Goal: Contribute content

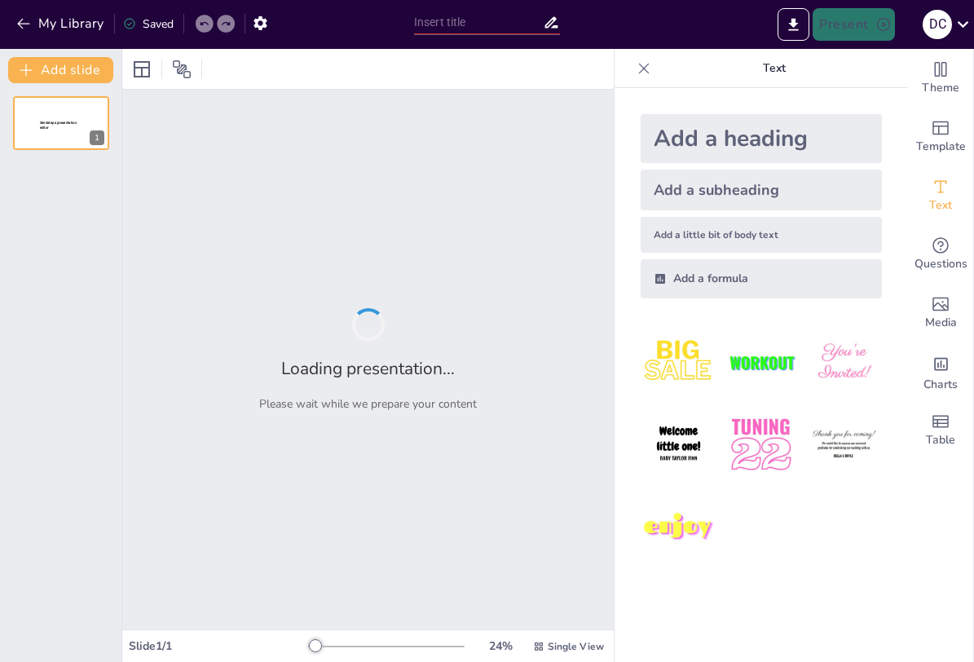
type input "El Testamento: Definición y Características Esenciales"
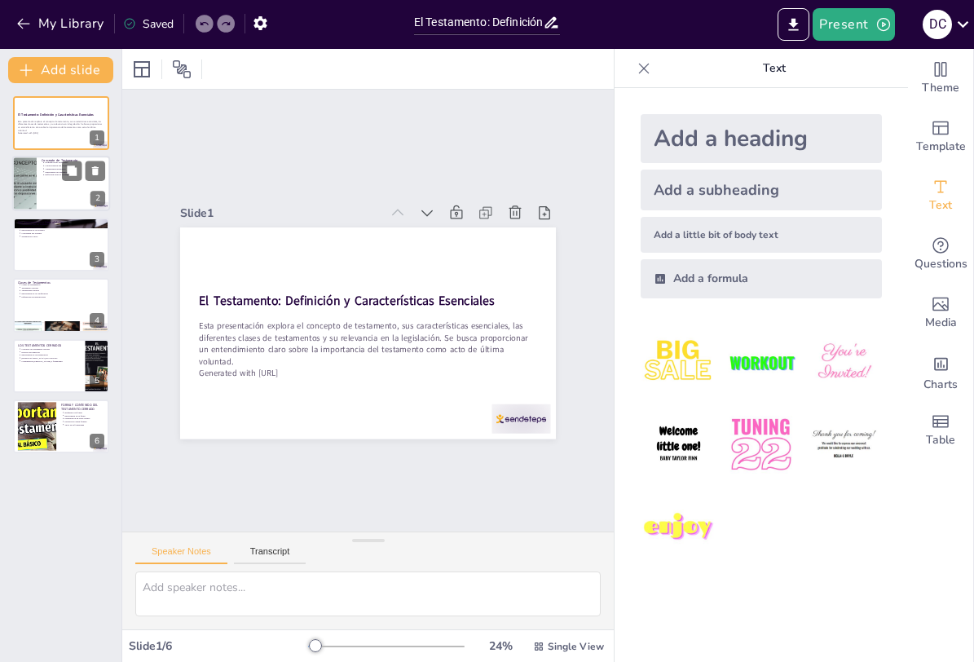
click at [44, 181] on div at bounding box center [61, 183] width 98 height 55
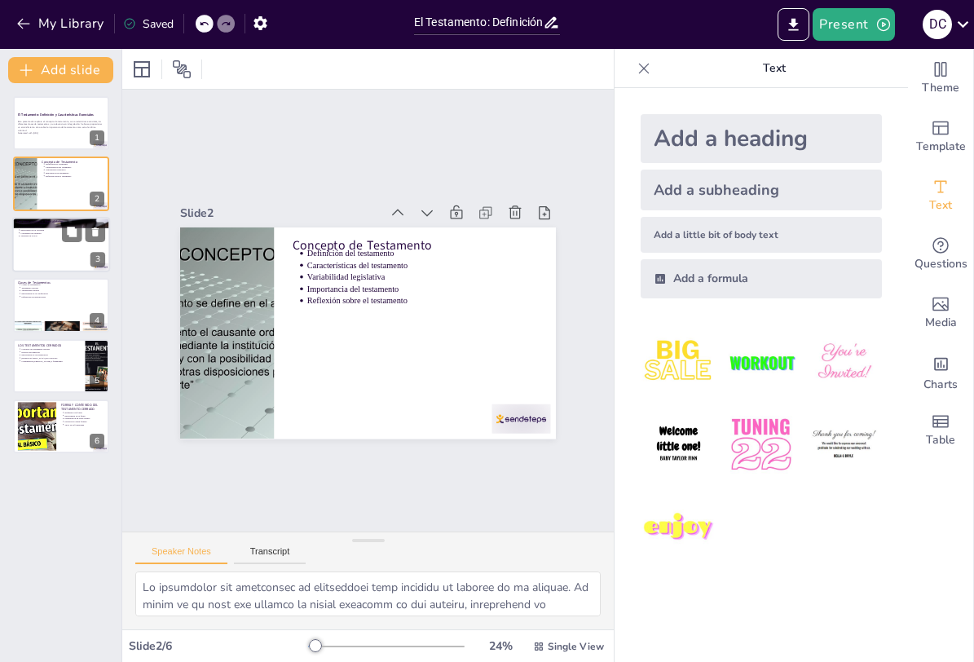
click at [64, 242] on div at bounding box center [61, 244] width 98 height 55
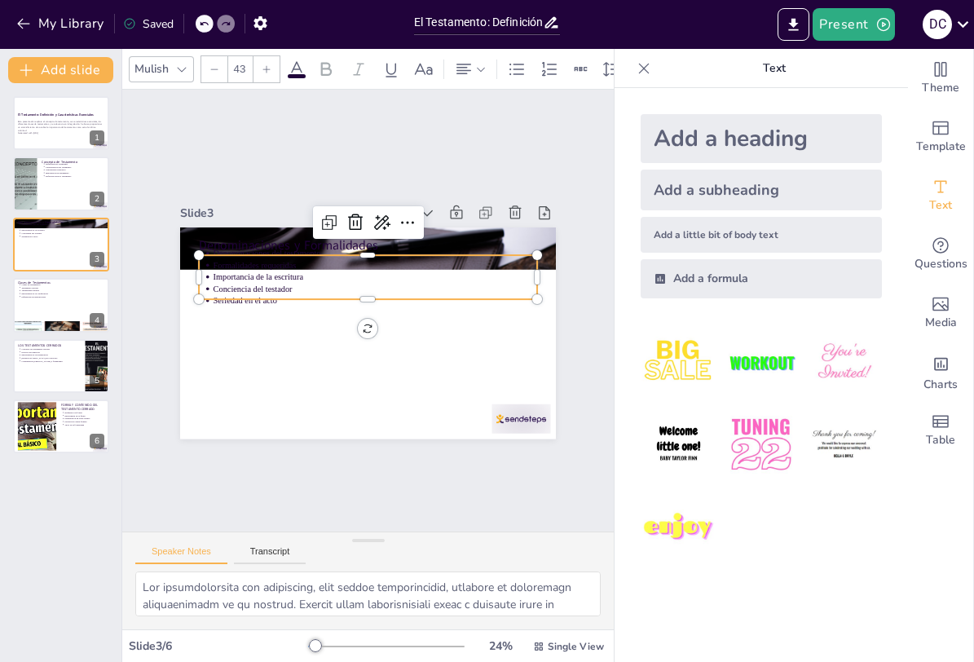
click at [299, 271] on p "Importancia de la escritura" at bounding box center [399, 296] width 200 height 269
click at [26, 302] on div at bounding box center [61, 304] width 98 height 55
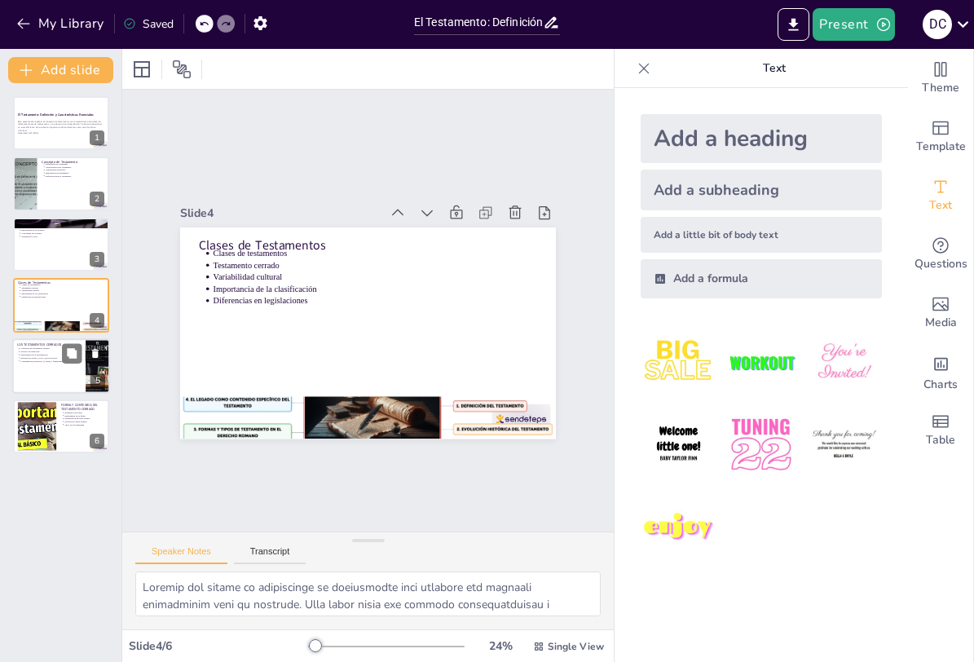
click at [53, 363] on div at bounding box center [61, 365] width 98 height 55
type textarea "Lo ipsumdol sit ametconsec adipisc el seddoeiusmo temp incididu ut laboree do m…"
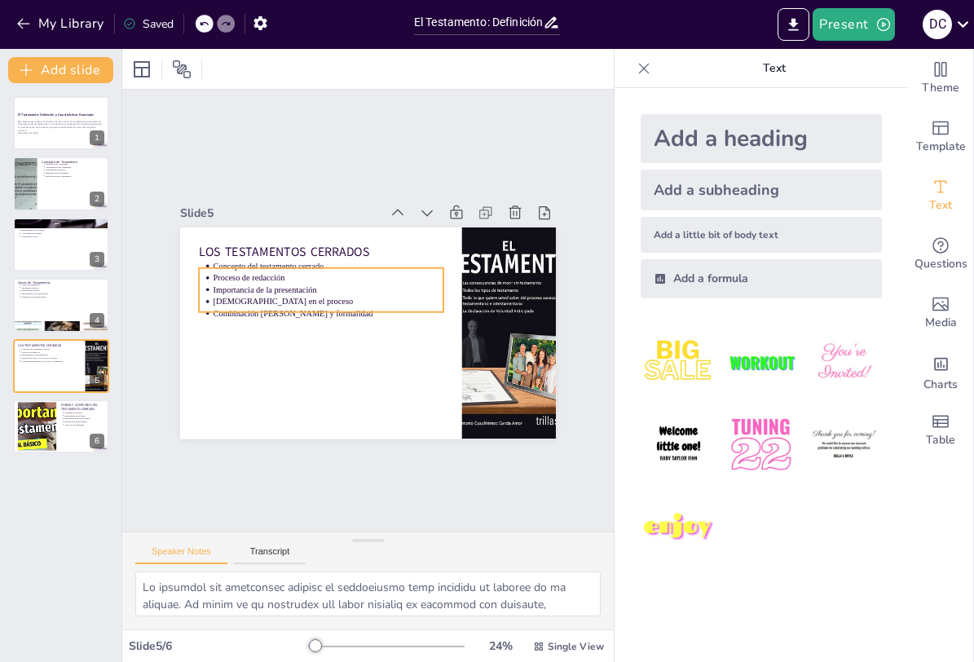
click at [289, 272] on p "Proceso de redacción" at bounding box center [370, 361] width 163 height 178
click at [437, 281] on icon at bounding box center [448, 292] width 23 height 23
click at [287, 496] on div "Slide 1 El Testamento: Definición y Características Esenciales Esta presentació…" at bounding box center [368, 310] width 628 height 646
click at [267, 555] on button "Transcript" at bounding box center [270, 555] width 73 height 18
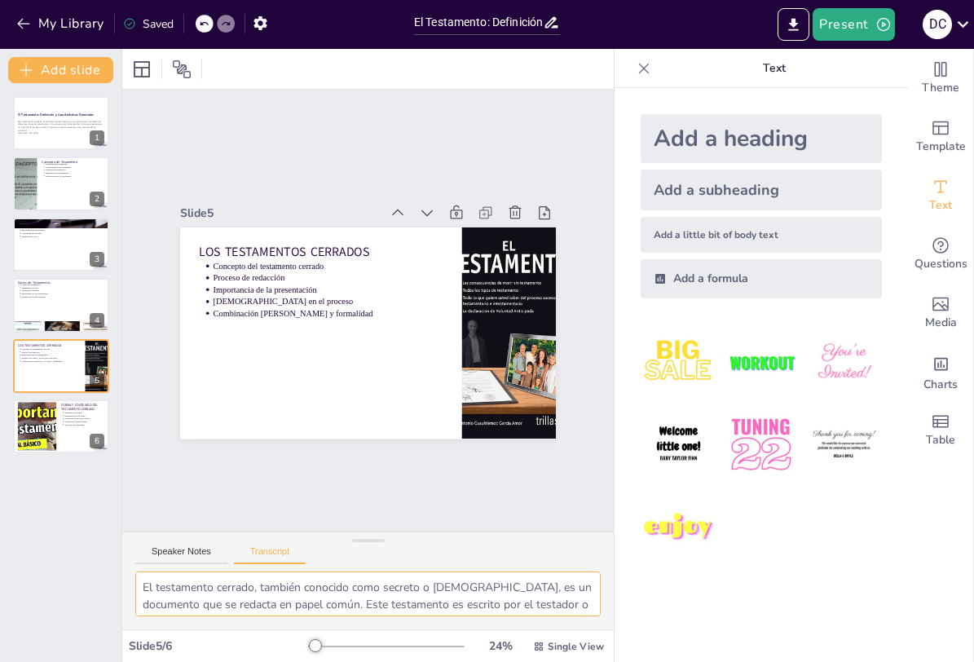
click at [214, 596] on textarea "El testamento cerrado, también conocido como secreto o [DEMOGRAPHIC_DATA], es u…" at bounding box center [367, 593] width 465 height 45
click at [214, 592] on textarea "El testamento cerrado, también conocido como secreto o [DEMOGRAPHIC_DATA], es u…" at bounding box center [367, 593] width 465 height 45
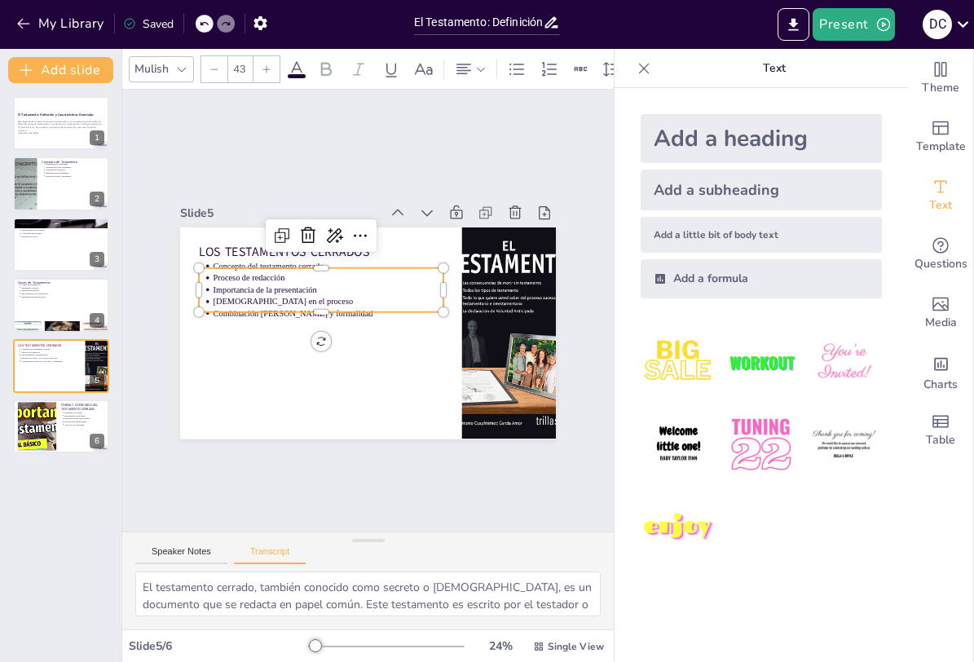
click at [249, 262] on div "LOS TESTAMENTOS CERRADOS Concepto del testamento cerrado Proceso de redacción I…" at bounding box center [363, 333] width 412 height 285
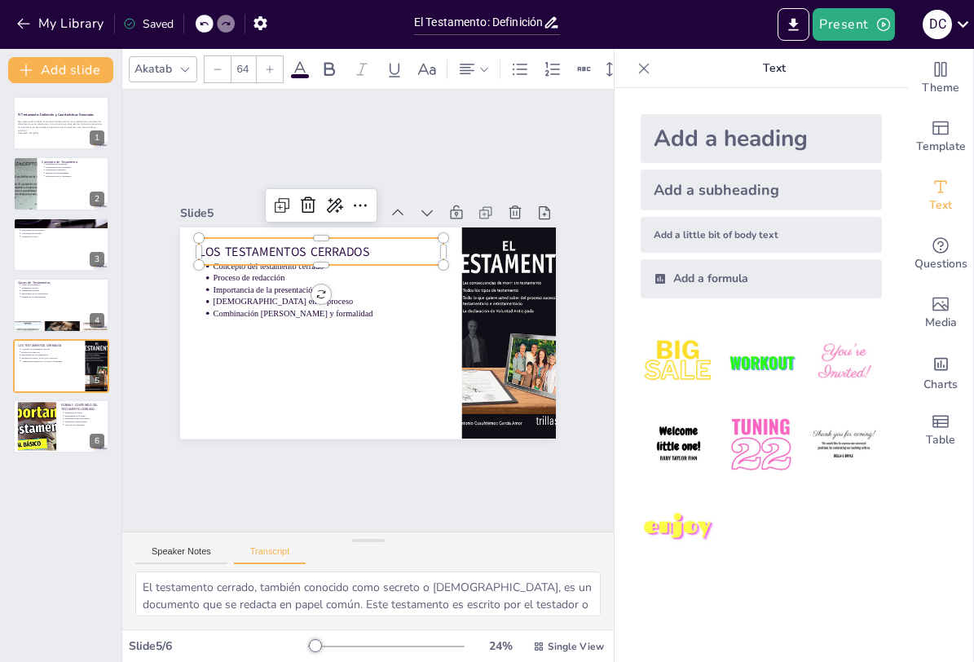
click at [245, 253] on p "LOS TESTAMENTOS CERRADOS" at bounding box center [334, 243] width 243 height 68
click at [311, 264] on div at bounding box center [378, 250] width 134 height 218
click at [245, 264] on div at bounding box center [341, 256] width 228 height 112
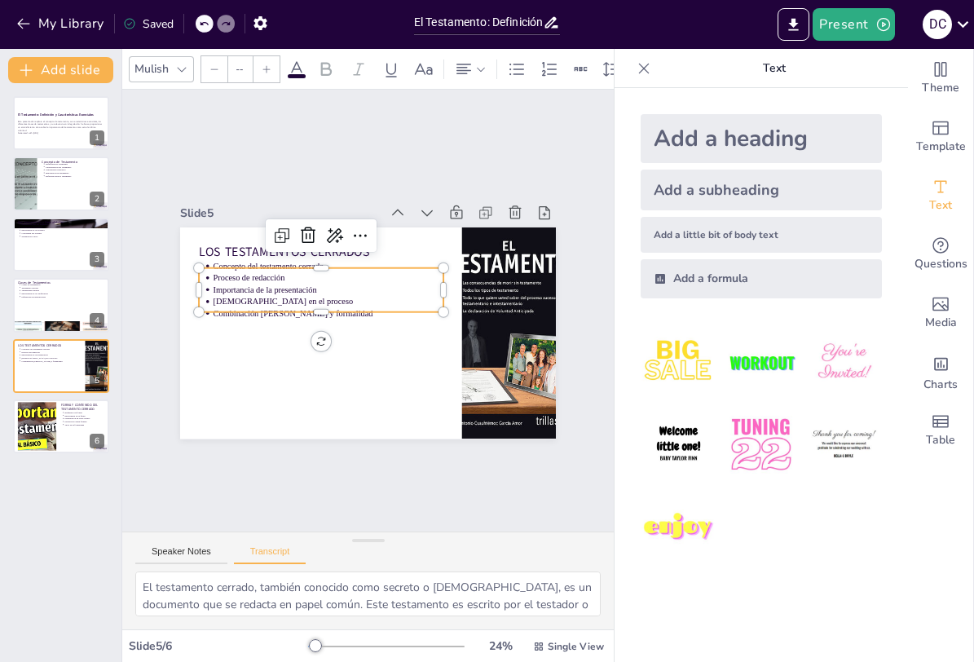
type input "43"
click at [245, 283] on p "Importancia de la presentación" at bounding box center [343, 272] width 205 height 125
click at [262, 283] on p "Importancia de la presentación" at bounding box center [351, 268] width 178 height 163
click at [51, 287] on p "Testamento cerrado" at bounding box center [62, 287] width 85 height 3
type textarea "La legislación distingue varias clases de testamentos, siendo el testamento cer…"
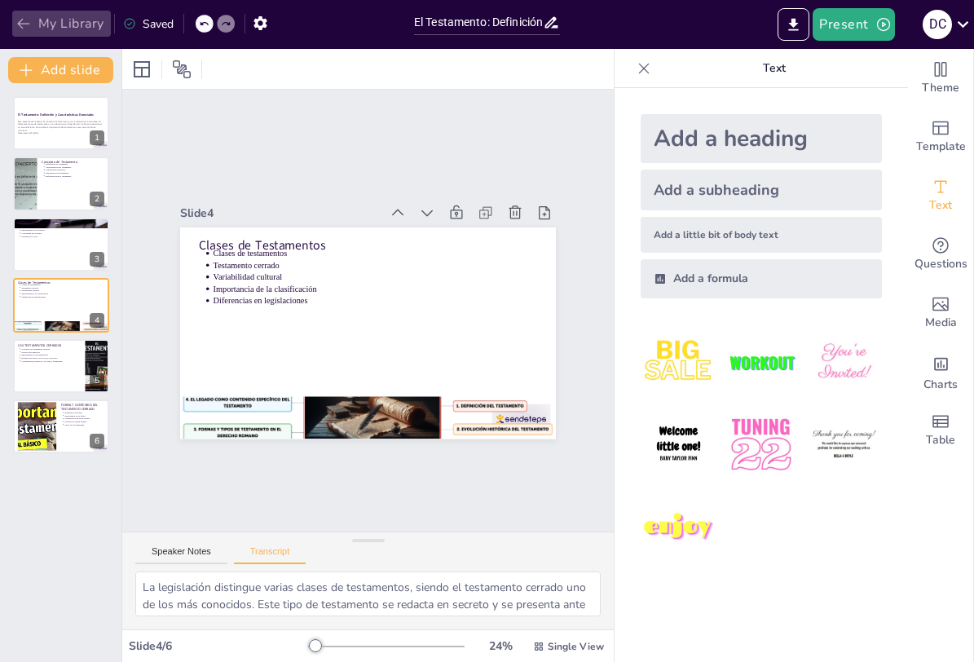
click at [23, 20] on icon "button" at bounding box center [23, 23] width 16 height 16
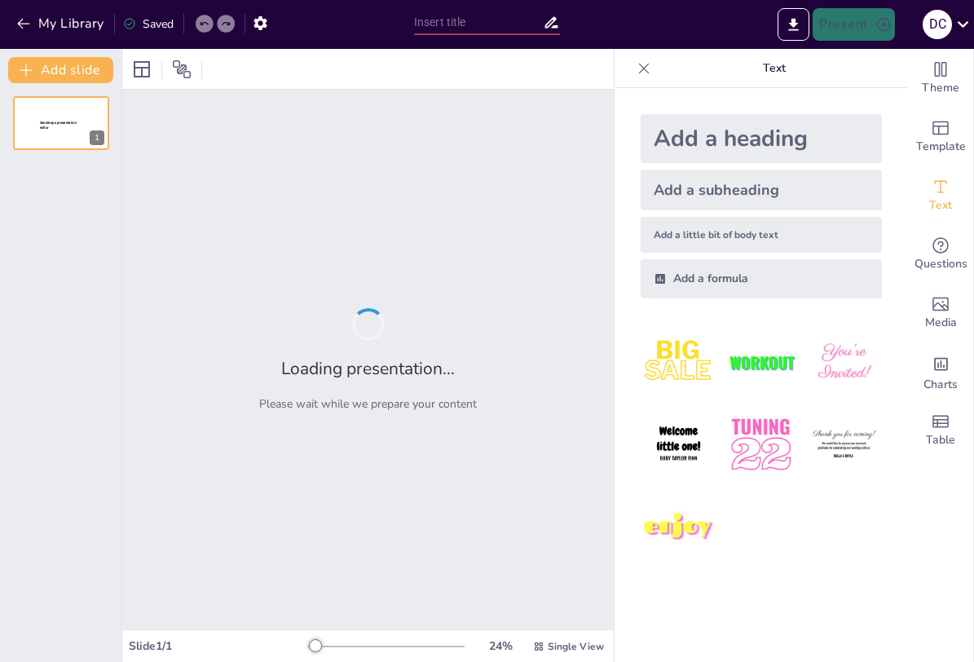
type input "LA SENTENCIA EN EL DERECHO PROCESAL PENAL"
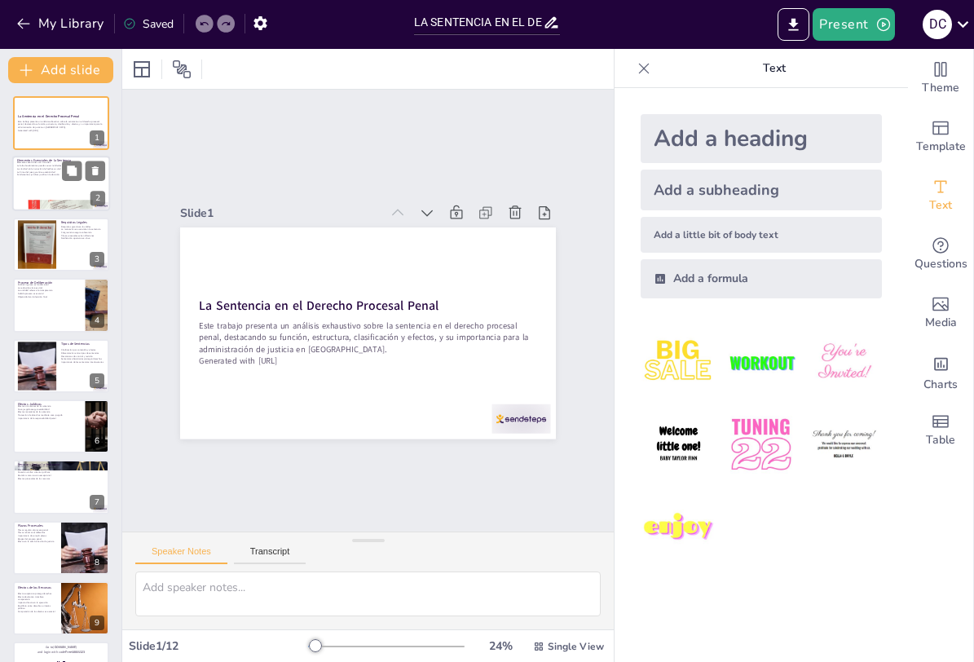
checkbox input "true"
click at [61, 200] on div at bounding box center [61, 206] width 98 height 120
type textarea "Los elementos esenciales de la sentencia son fundamentales para su validez y ef…"
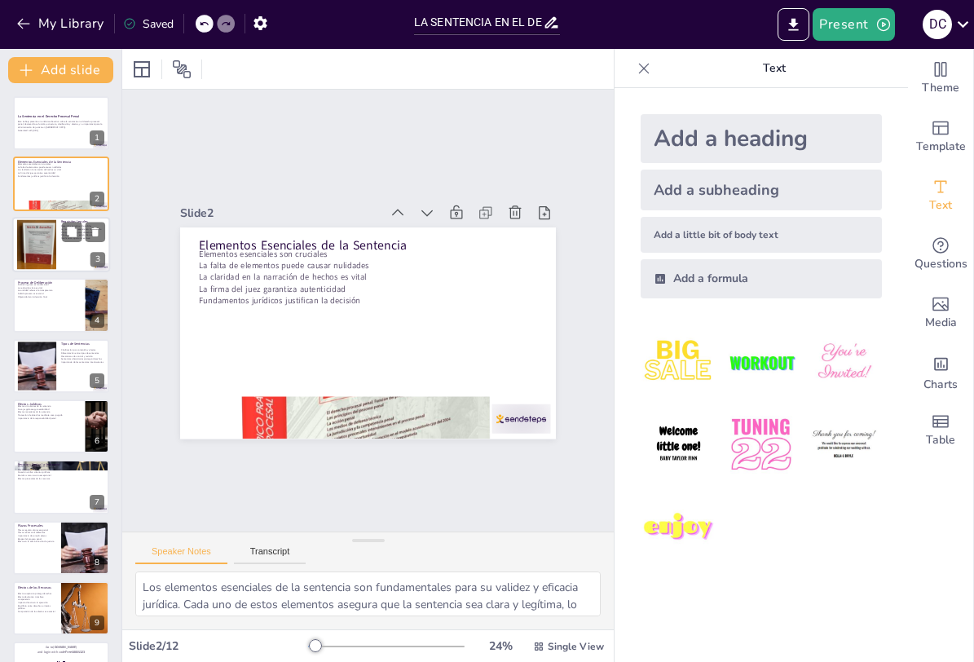
checkbox input "true"
click at [61, 255] on div at bounding box center [61, 244] width 98 height 55
type textarea "Los requisitos legales son fundamentales para asegurar la validez de la sentenc…"
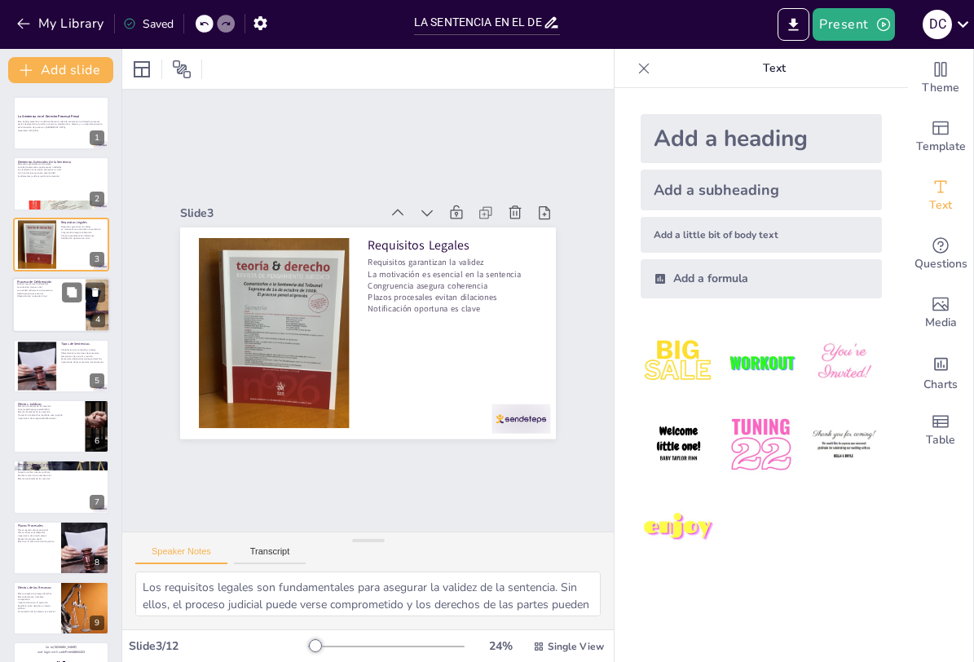
checkbox input "true"
click at [51, 310] on div at bounding box center [61, 304] width 98 height 55
type textarea "Un análisis riguroso durante la deliberación es fundamental para garantizar que…"
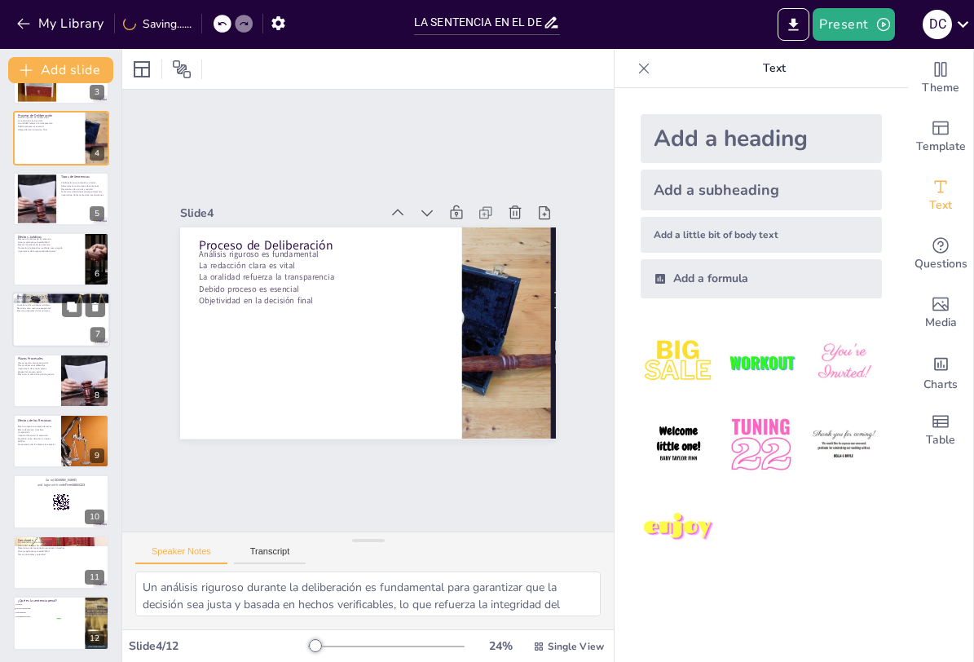
scroll to position [169, 0]
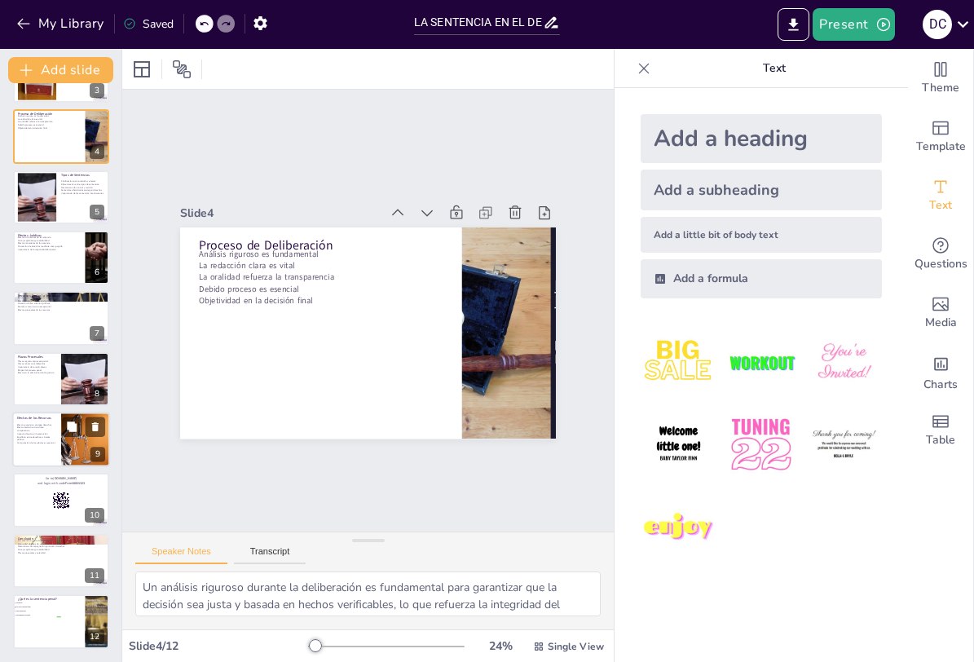
checkbox input "true"
click at [59, 436] on div at bounding box center [61, 439] width 98 height 55
type textarea "El efecto suspensivo es fundamental para proteger los derechos del imputado, pe…"
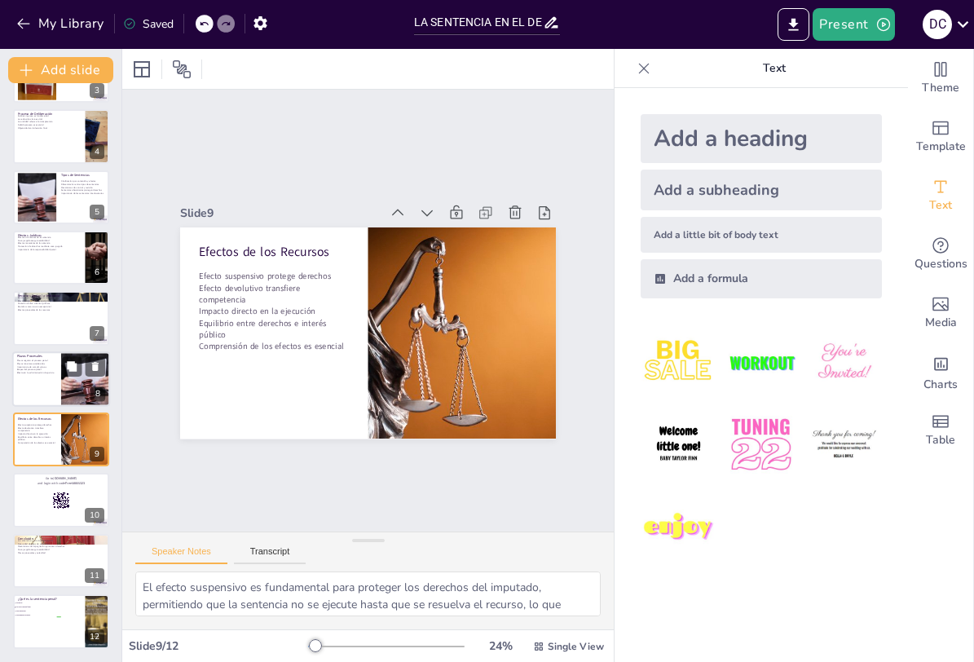
checkbox input "true"
click at [24, 371] on p "Efecto en la administración de justicia" at bounding box center [36, 372] width 39 height 3
type textarea "La regulación de los plazos procesales es esencial para asegurar que cada etapa…"
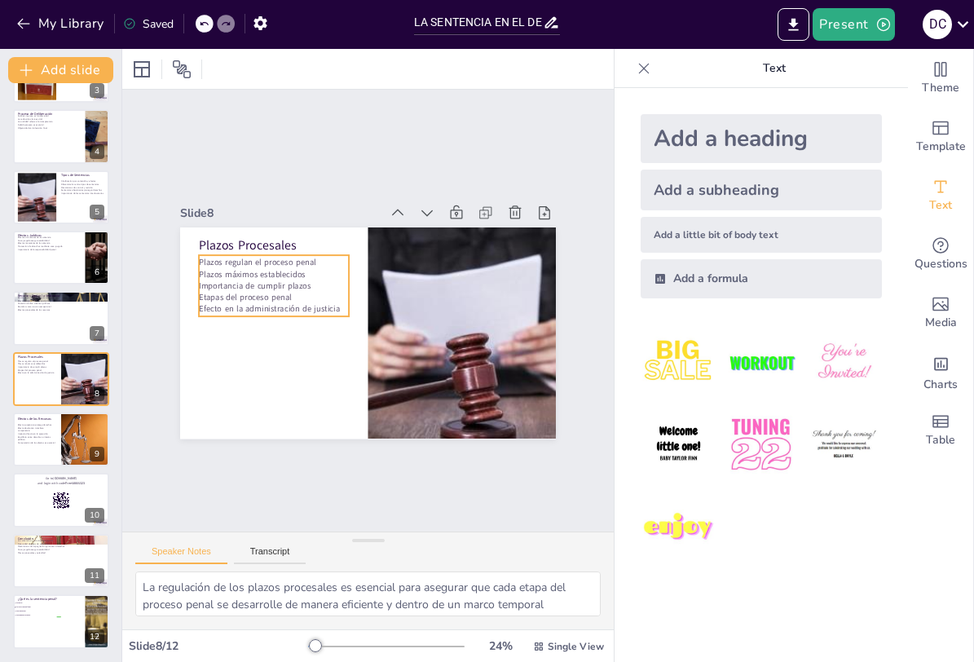
checkbox input "true"
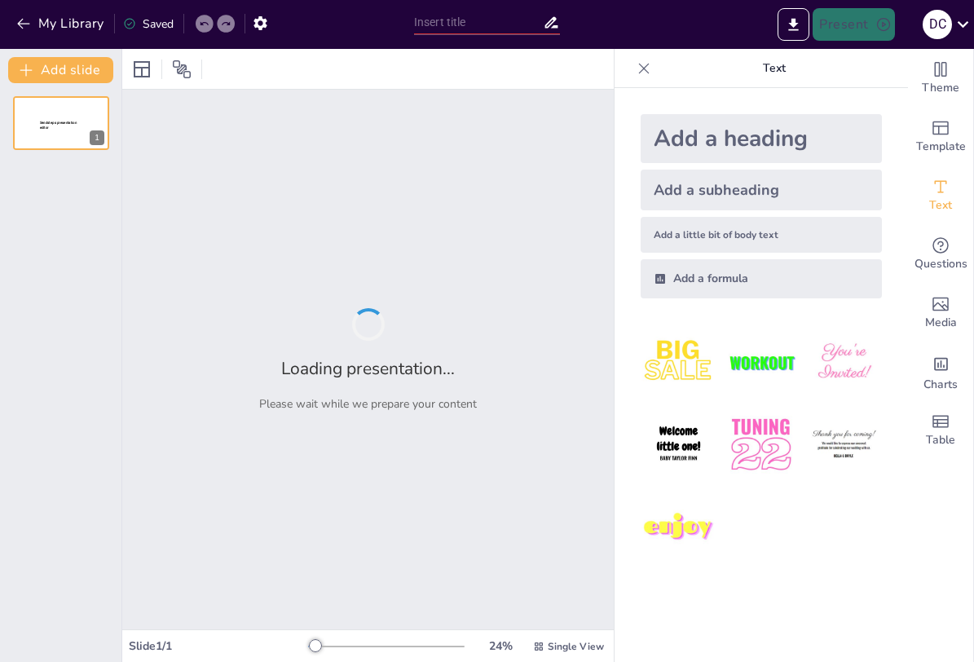
type input "El Testamento: Definición y Características Esenciales"
